Goal: Find specific page/section: Find specific page/section

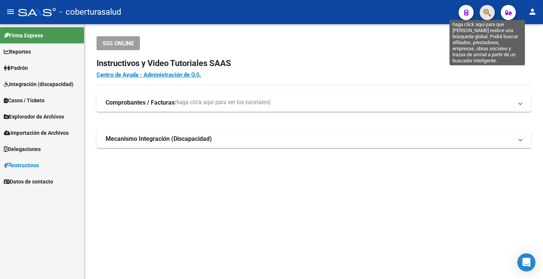
click at [489, 12] on icon "button" at bounding box center [487, 12] width 8 height 9
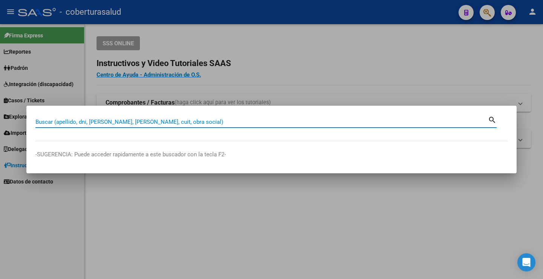
click at [92, 118] on input "Buscar (apellido, dni, [PERSON_NAME], [PERSON_NAME], cuit, obra social)" at bounding box center [261, 121] width 452 height 7
click at [89, 124] on input "Buscar (apellido, dni, [PERSON_NAME], [PERSON_NAME], cuit, obra social)" at bounding box center [261, 121] width 452 height 7
paste input "58608863"
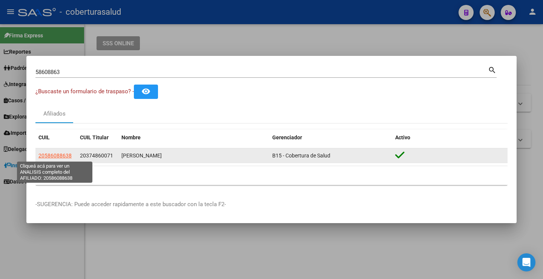
click at [64, 156] on span "20586088638" at bounding box center [54, 155] width 33 height 6
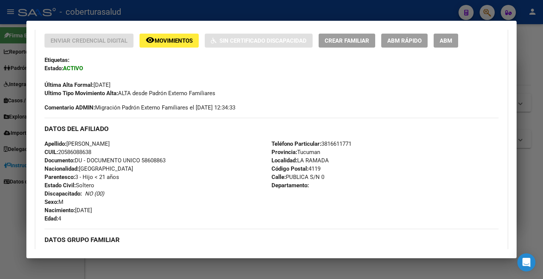
scroll to position [151, 0]
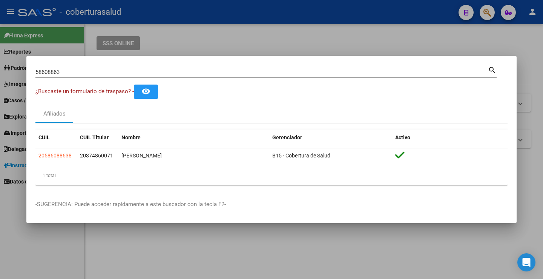
click at [65, 69] on input "58608863" at bounding box center [261, 72] width 452 height 7
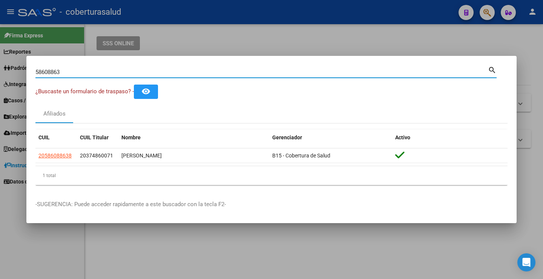
click at [65, 69] on input "58608863" at bounding box center [261, 72] width 452 height 7
paste input "33964858"
type input "33964858"
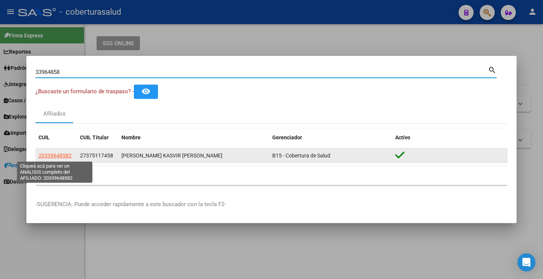
click at [43, 155] on span "20339648582" at bounding box center [54, 155] width 33 height 6
type textarea "20339648582"
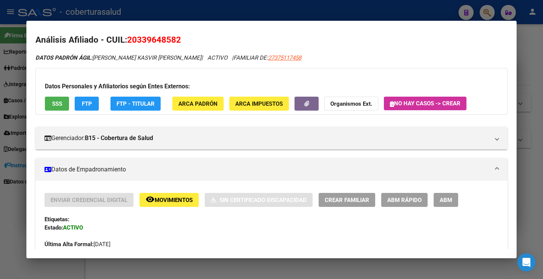
scroll to position [0, 0]
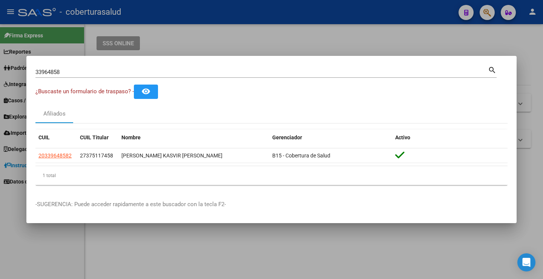
click at [126, 77] on div "33964858 Buscar (apellido, dni, [PERSON_NAME], [PERSON_NAME], cuit, obra social)" at bounding box center [261, 71] width 452 height 11
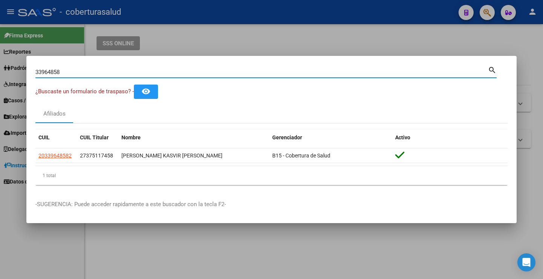
click at [123, 74] on input "33964858" at bounding box center [261, 72] width 452 height 7
paste input "58186954"
type input "58186954"
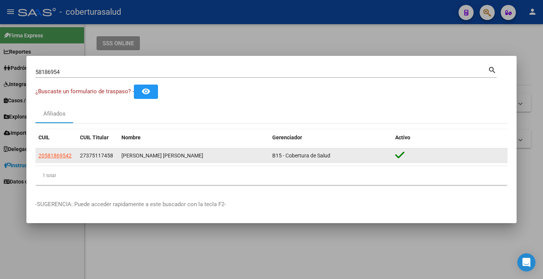
click at [48, 159] on app-link-go-to "20581869542" at bounding box center [54, 155] width 33 height 9
click at [51, 155] on span "20581869542" at bounding box center [54, 155] width 33 height 6
type textarea "20581869542"
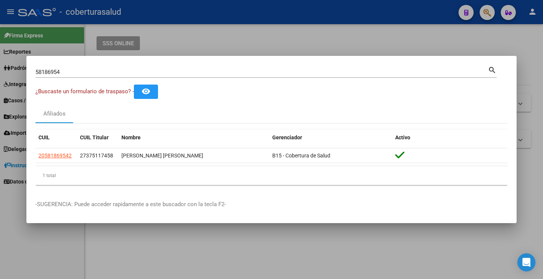
click at [100, 76] on div "58186954 Buscar (apellido, dni, [PERSON_NAME], [PERSON_NAME], cuit, obra social)" at bounding box center [261, 71] width 452 height 11
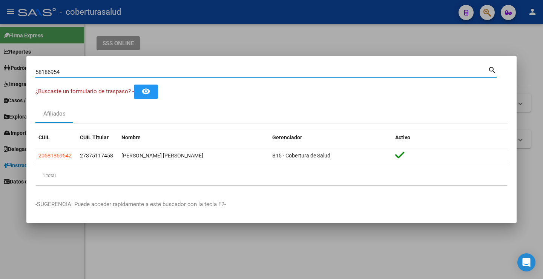
click at [95, 72] on input "58186954" at bounding box center [261, 72] width 452 height 7
paste input "0108581"
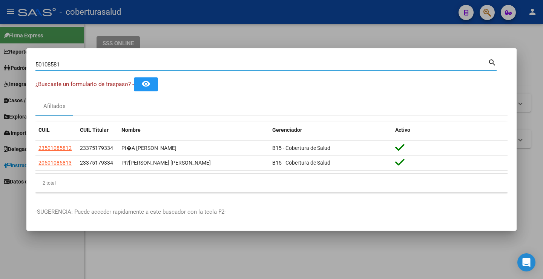
click at [109, 62] on input "50108581" at bounding box center [261, 64] width 452 height 7
paste input "4083444"
type input "54083444"
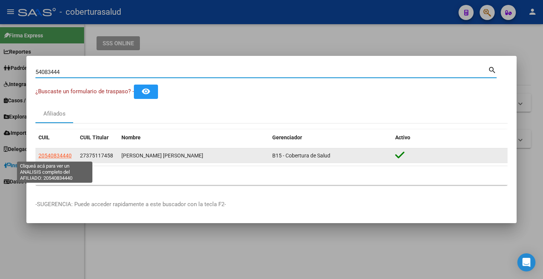
click at [66, 154] on span "20540834440" at bounding box center [54, 155] width 33 height 6
type textarea "20540834440"
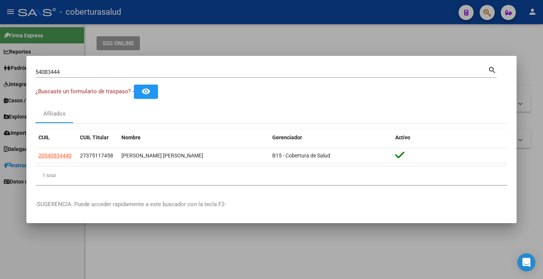
click at [98, 71] on input "54083444" at bounding box center [261, 72] width 452 height 7
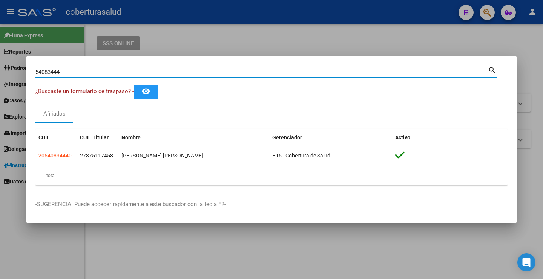
click at [98, 71] on input "54083444" at bounding box center [261, 72] width 452 height 7
paste input "0108581"
type input "50108581"
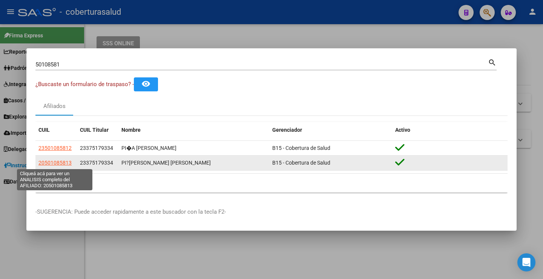
click at [58, 163] on span "20501085813" at bounding box center [54, 163] width 33 height 6
type textarea "20501085813"
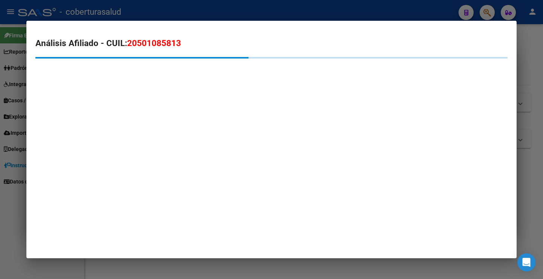
click at [159, 39] on span "20501085813" at bounding box center [154, 43] width 54 height 10
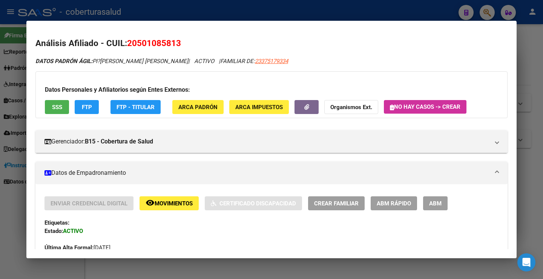
copy span "20501085813"
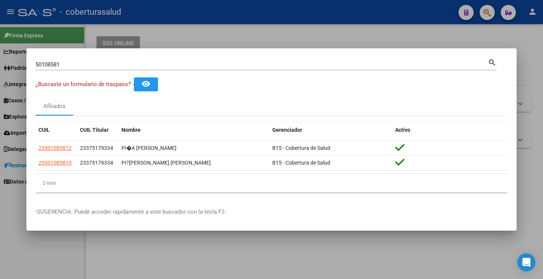
click at [99, 68] on div "50108581 Buscar (apellido, dni, [PERSON_NAME], nro traspaso, cuit, obra social)" at bounding box center [261, 64] width 452 height 11
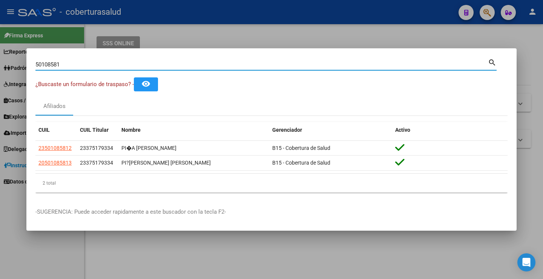
click at [99, 68] on div "50108581 Buscar (apellido, dni, [PERSON_NAME], nro traspaso, cuit, obra social)" at bounding box center [261, 64] width 452 height 11
paste input "37638782"
drag, startPoint x: 96, startPoint y: 66, endPoint x: 0, endPoint y: 88, distance: 98.6
click at [0, 88] on div "5010858137638782 Buscar (apellido, dni, cuil, nro traspaso, cuit, obra social) …" at bounding box center [271, 139] width 543 height 279
paste input
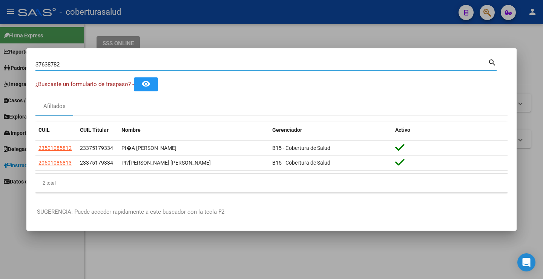
type input "37638782"
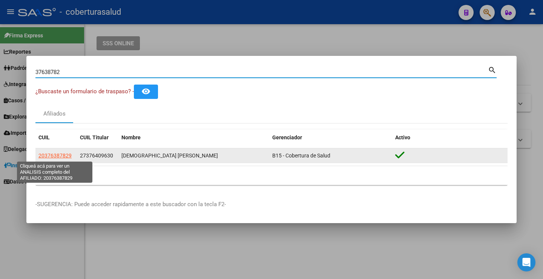
click at [59, 155] on span "20376387829" at bounding box center [54, 155] width 33 height 6
type textarea "20376387829"
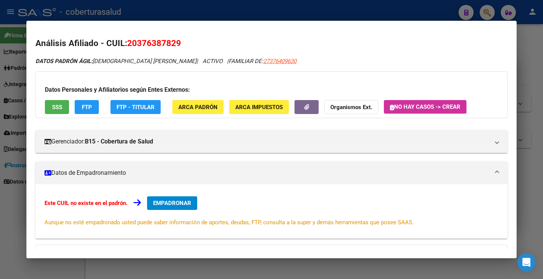
drag, startPoint x: 138, startPoint y: 44, endPoint x: 170, endPoint y: 43, distance: 32.1
click at [177, 44] on span "20376387829" at bounding box center [154, 43] width 54 height 10
copy span "37638782"
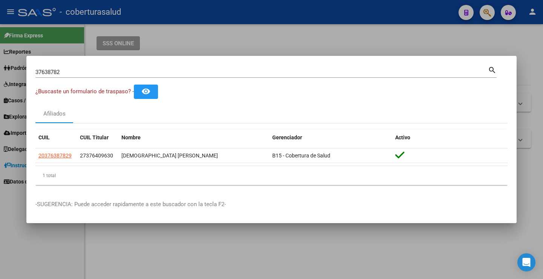
click at [169, 67] on div "37638782 Buscar (apellido, dni, [PERSON_NAME], [PERSON_NAME], cuit, obra social)" at bounding box center [261, 71] width 452 height 11
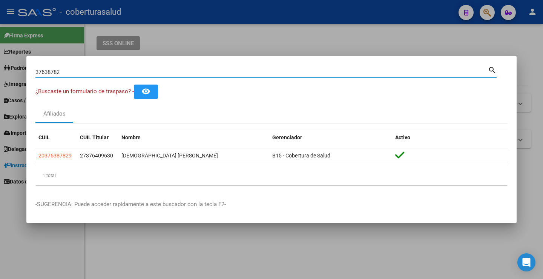
click at [168, 69] on input "37638782" at bounding box center [261, 72] width 452 height 7
paste input "58187655"
type input "58187655"
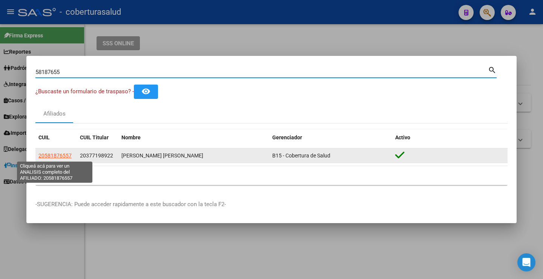
click at [55, 155] on span "20581876557" at bounding box center [54, 155] width 33 height 6
type textarea "20581876557"
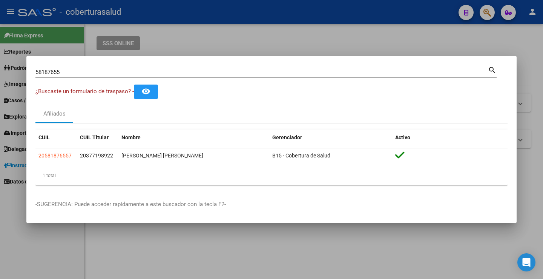
click at [172, 72] on input "58187655" at bounding box center [261, 72] width 452 height 7
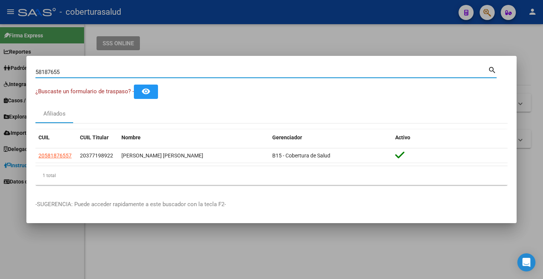
click at [172, 72] on input "58187655" at bounding box center [261, 72] width 452 height 7
paste input "276126"
type input "58276126"
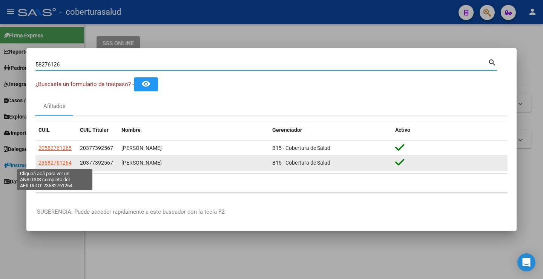
click at [56, 166] on span "23582761264" at bounding box center [54, 163] width 33 height 6
type textarea "23582761264"
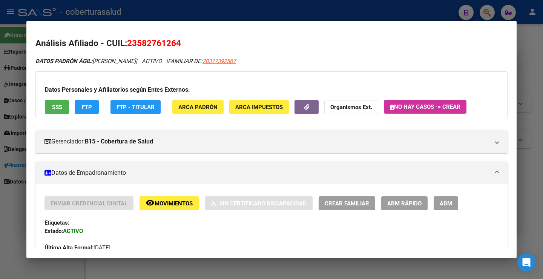
drag, startPoint x: 177, startPoint y: 43, endPoint x: 140, endPoint y: 44, distance: 37.3
click at [140, 44] on span "23582761264" at bounding box center [154, 43] width 54 height 10
copy span "58276126"
click at [152, 44] on span "23582761264" at bounding box center [154, 43] width 54 height 10
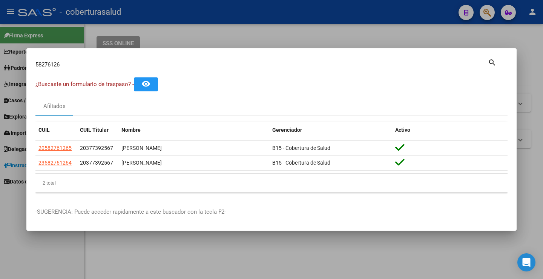
click at [86, 67] on input "58276126" at bounding box center [261, 64] width 452 height 7
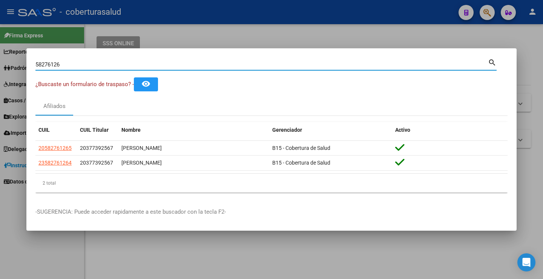
click at [86, 67] on input "58276126" at bounding box center [261, 64] width 452 height 7
paste input "2333089"
type input "52333089"
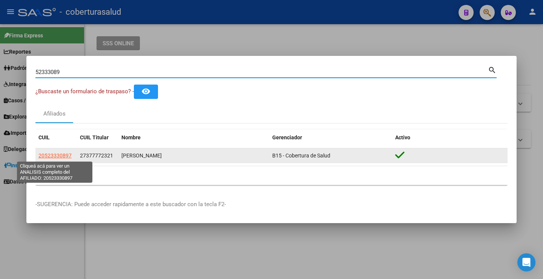
click at [64, 153] on span "20523330897" at bounding box center [54, 155] width 33 height 6
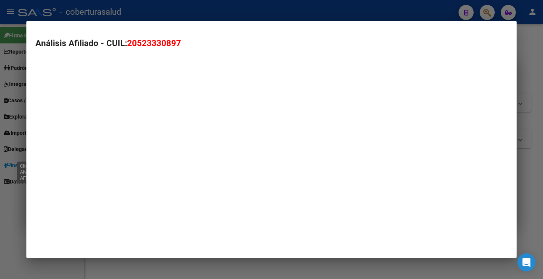
type textarea "20523330897"
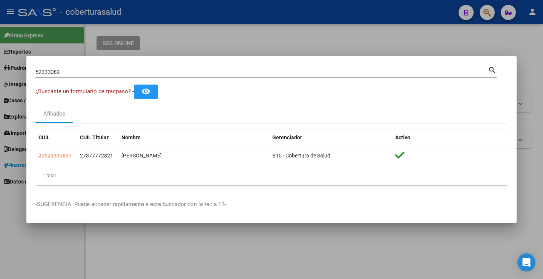
click at [172, 65] on div "52333089 Buscar (apellido, dni, [PERSON_NAME], nro traspaso, cuit, obra social)…" at bounding box center [265, 71] width 461 height 13
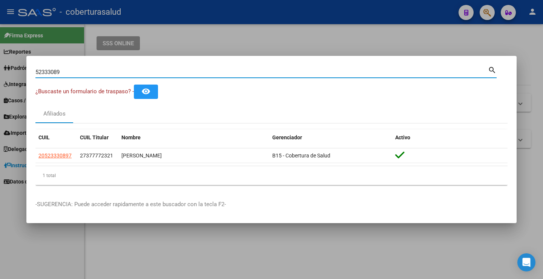
click at [167, 77] on div "52333089 Buscar (apellido, dni, [PERSON_NAME], nro traspaso, cuit, obra social)" at bounding box center [261, 71] width 452 height 11
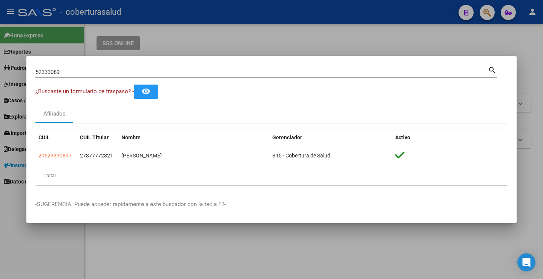
click at [167, 77] on div "52333089 Buscar (apellido, dni, [PERSON_NAME], nro traspaso, cuit, obra social)" at bounding box center [261, 71] width 452 height 11
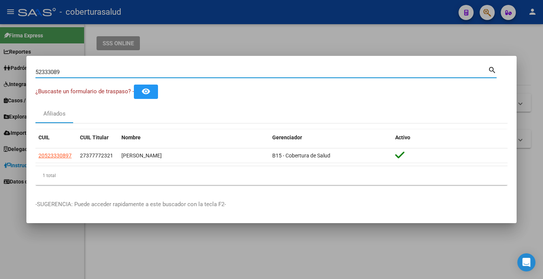
paste input "55348543"
type input "5"
paste input "55348543"
type input "55348543"
